Goal: Navigation & Orientation: Find specific page/section

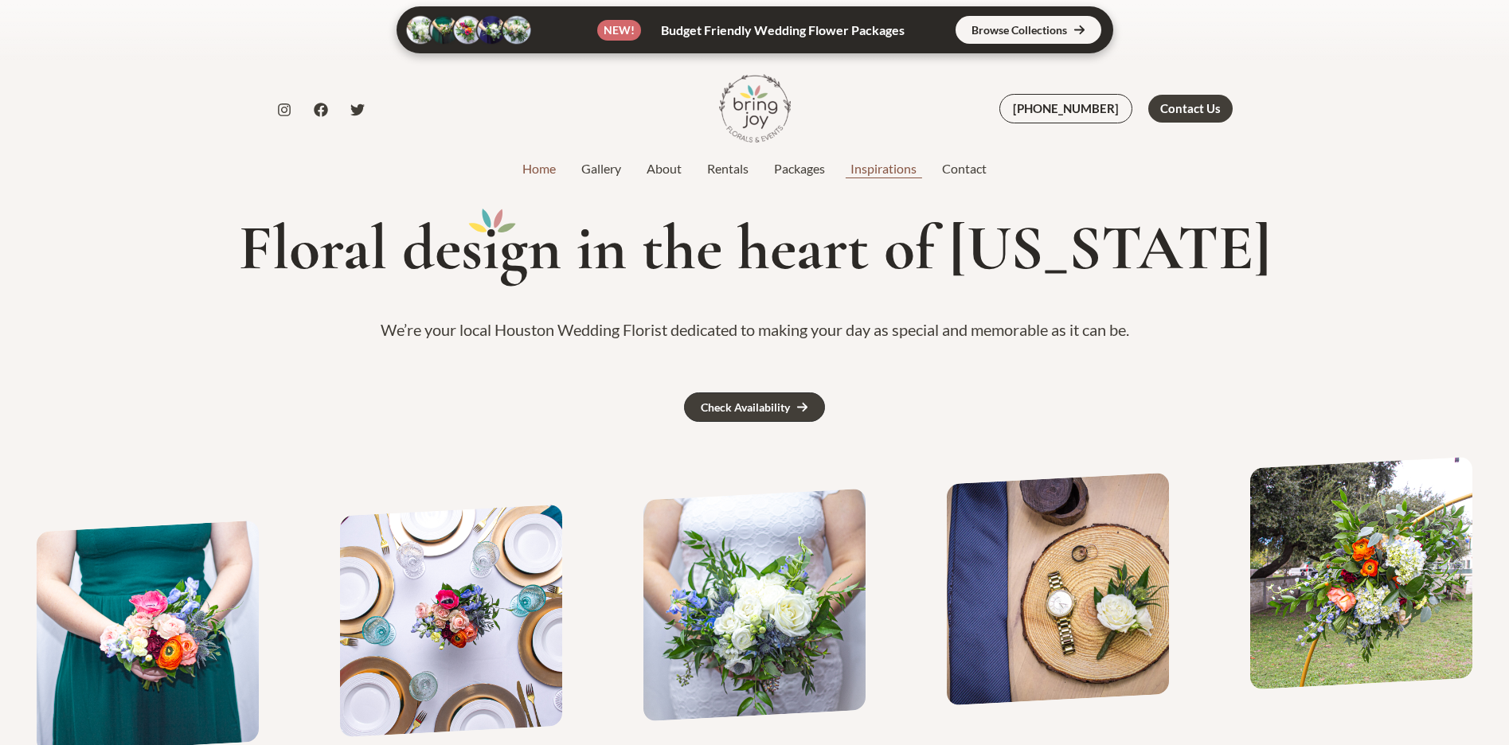
click at [872, 173] on link "Inspirations" at bounding box center [884, 168] width 92 height 19
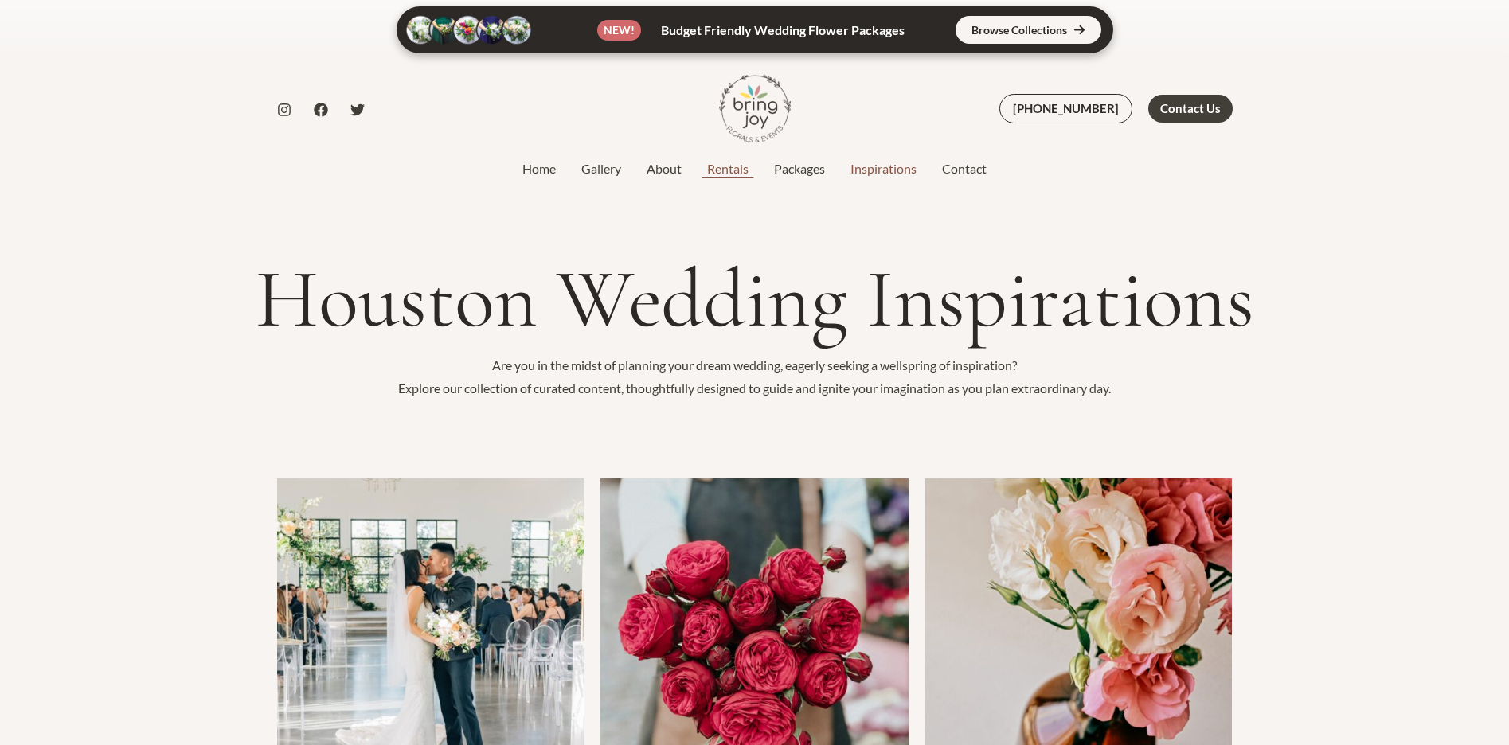
click at [725, 172] on link "Rentals" at bounding box center [727, 168] width 67 height 19
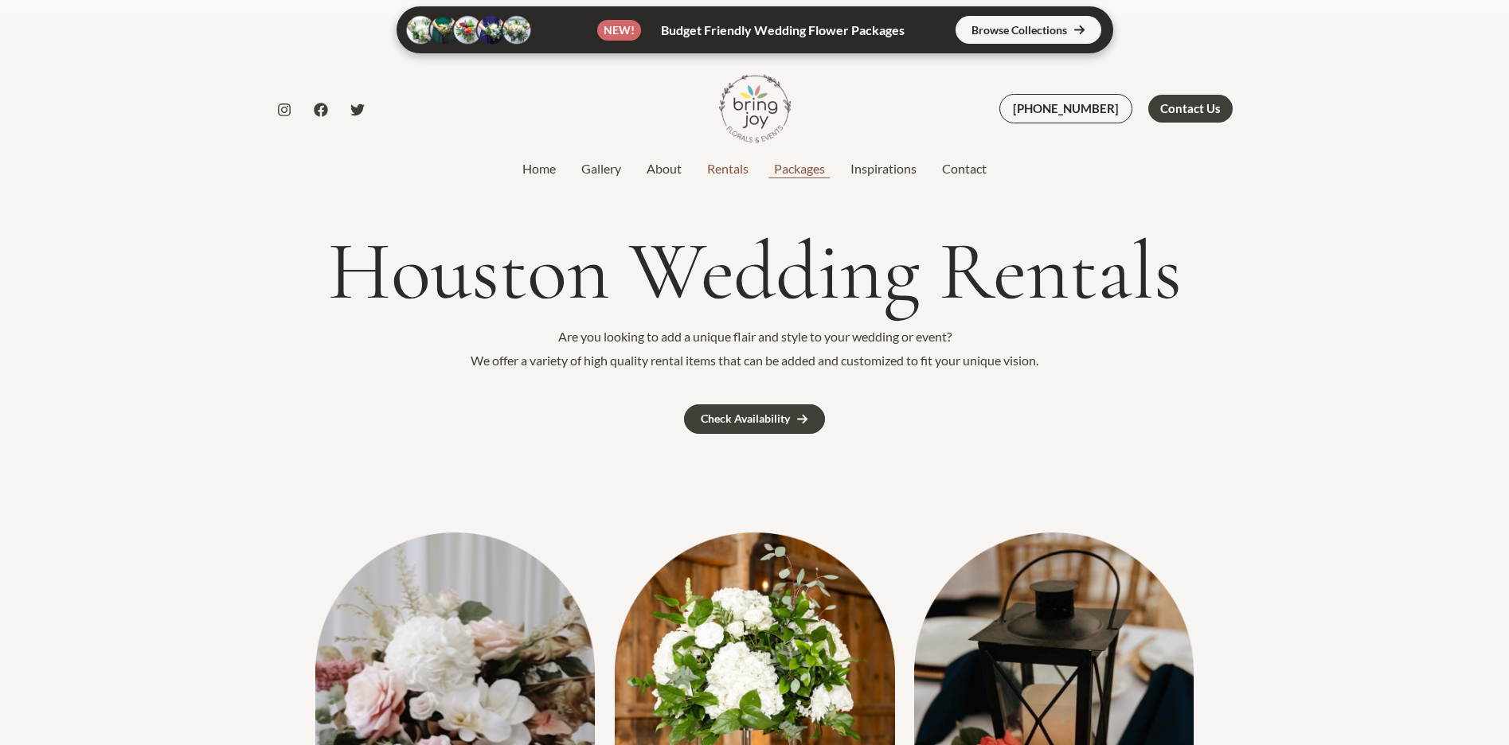
click at [795, 170] on link "Packages" at bounding box center [799, 168] width 76 height 19
click at [590, 168] on link "Gallery" at bounding box center [601, 168] width 65 height 19
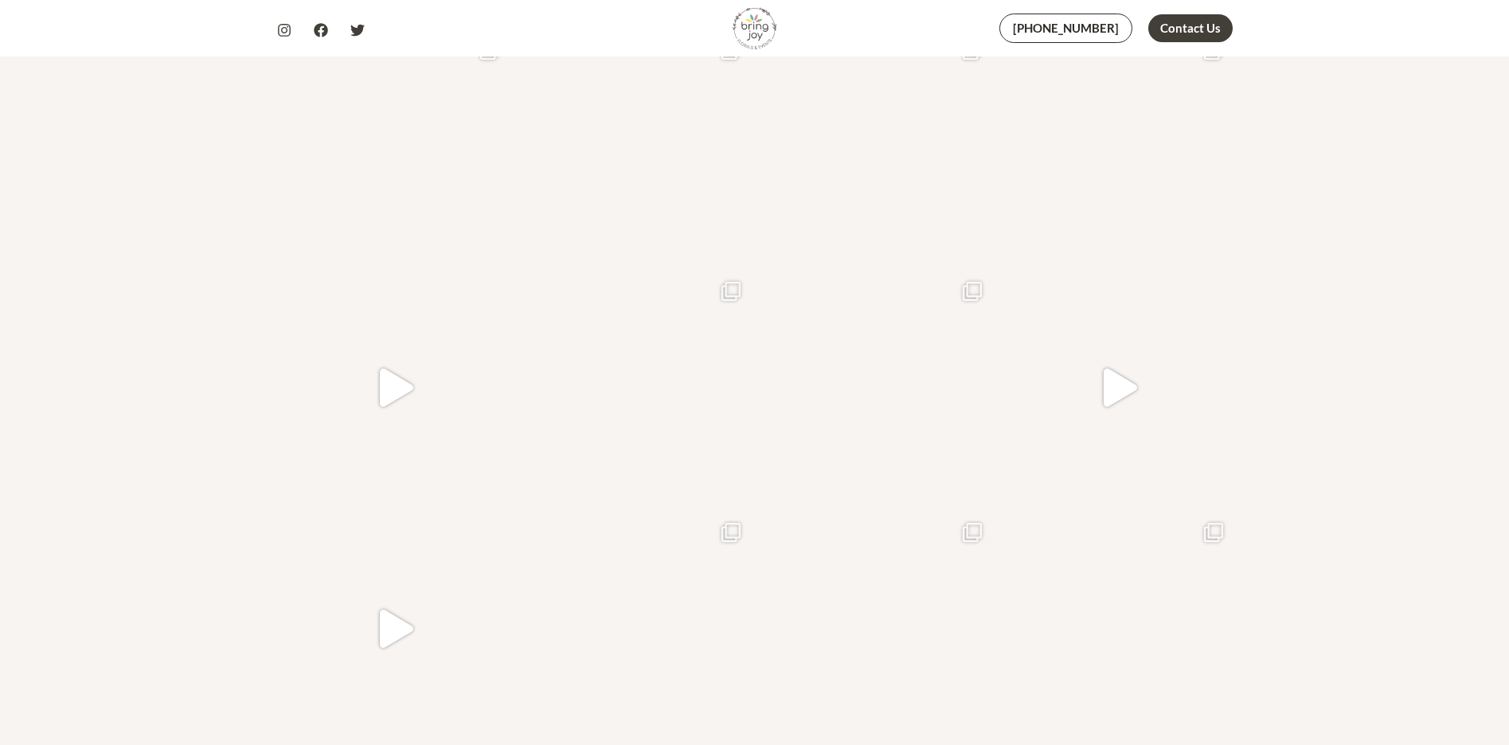
scroll to position [876, 0]
